Goal: Find specific page/section: Find specific page/section

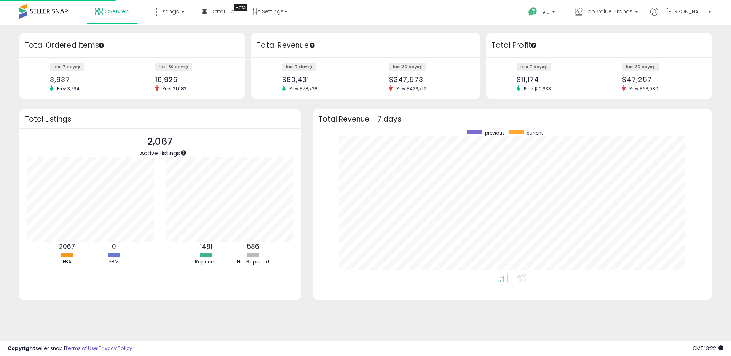
scroll to position [144, 384]
click at [218, 12] on span "DataHub" at bounding box center [223, 12] width 24 height 8
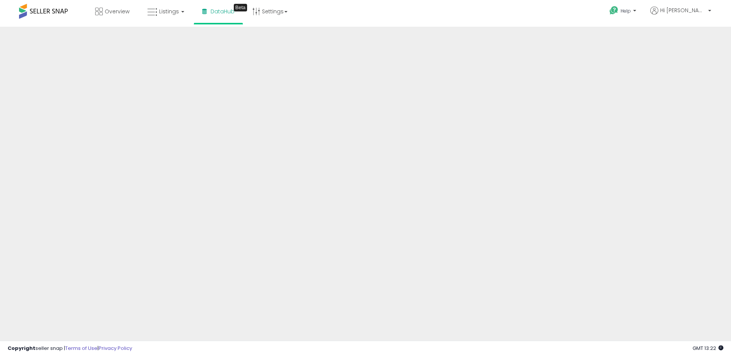
click at [403, 18] on div "Overview Listings DataHub Beta" at bounding box center [236, 16] width 484 height 32
click at [482, 18] on div "Help Contact Support Search Knowledge Hub Request a Feature Account" at bounding box center [599, 16] width 242 height 32
